Goal: Task Accomplishment & Management: Use online tool/utility

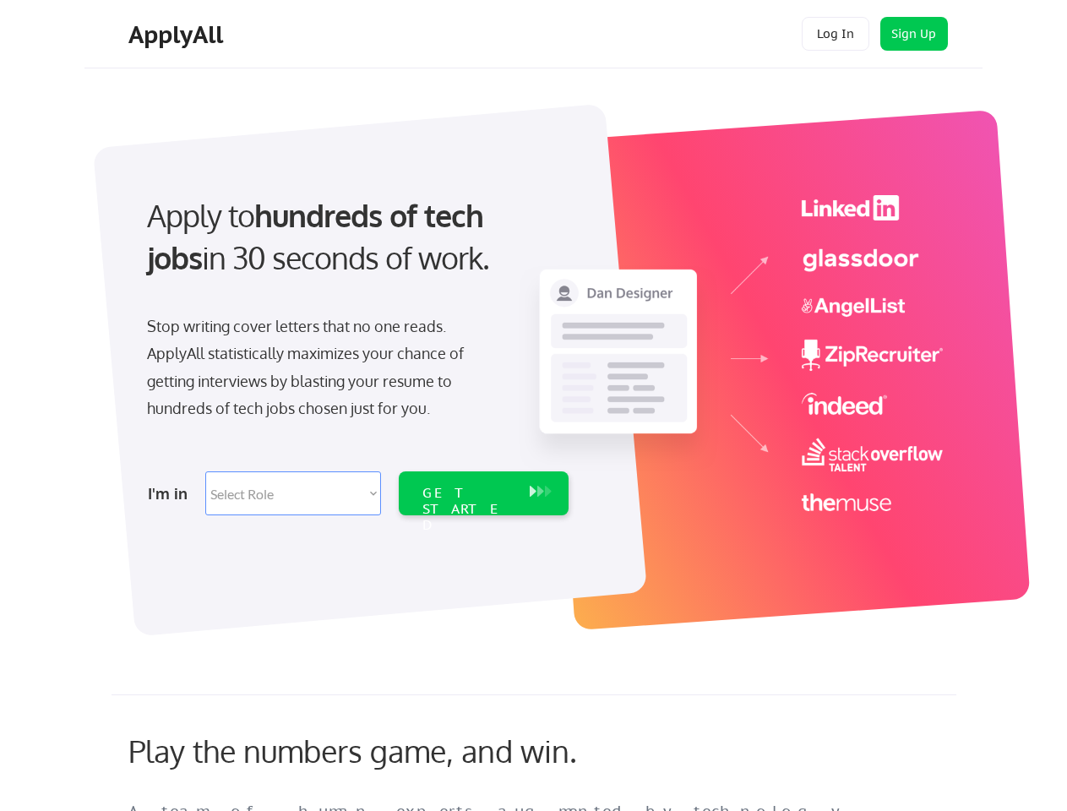
click at [533, 406] on div "Apply to hundreds of tech jobs in 30 seconds of work. Stop writing cover letter…" at bounding box center [356, 350] width 472 height 346
click at [536, 361] on div "Apply to hundreds of tech jobs in 30 seconds of work. Stop writing cover letter…" at bounding box center [356, 350] width 472 height 346
click at [356, 350] on div "Stop writing cover letters that no one reads. ApplyAll statistically maximizes …" at bounding box center [320, 368] width 347 height 110
click at [354, 251] on div "Apply to hundreds of tech jobs in 30 seconds of work." at bounding box center [354, 236] width 415 height 85
click at [320, 371] on div "Stop writing cover letters that no one reads. ApplyAll statistically maximizes …" at bounding box center [320, 368] width 347 height 110
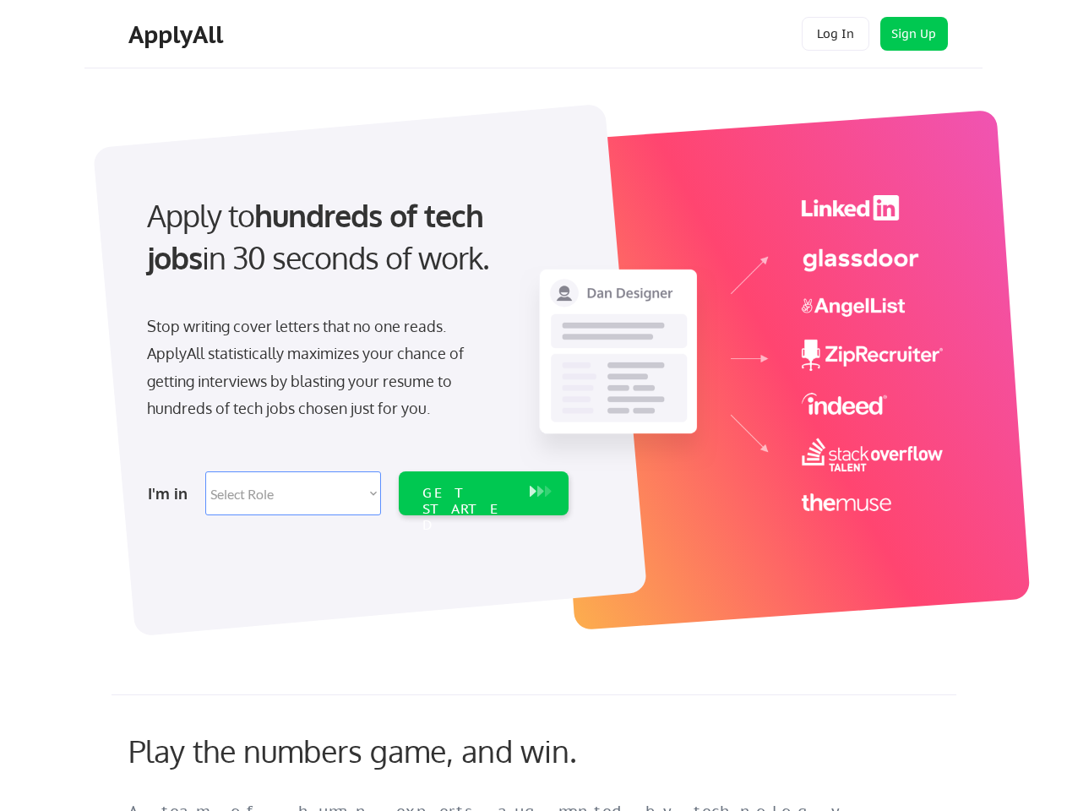
click at [356, 493] on select "Select Role Software Engineering Product Management Customer Success Sales UI/U…" at bounding box center [293, 494] width 176 height 44
click at [172, 493] on div "I'm in" at bounding box center [171, 493] width 47 height 27
click at [293, 493] on select "Select Role Software Engineering Product Management Customer Success Sales UI/U…" at bounding box center [293, 494] width 176 height 44
click at [483, 493] on div "GET STARTED" at bounding box center [468, 509] width 90 height 49
